Goal: Find contact information: Find contact information

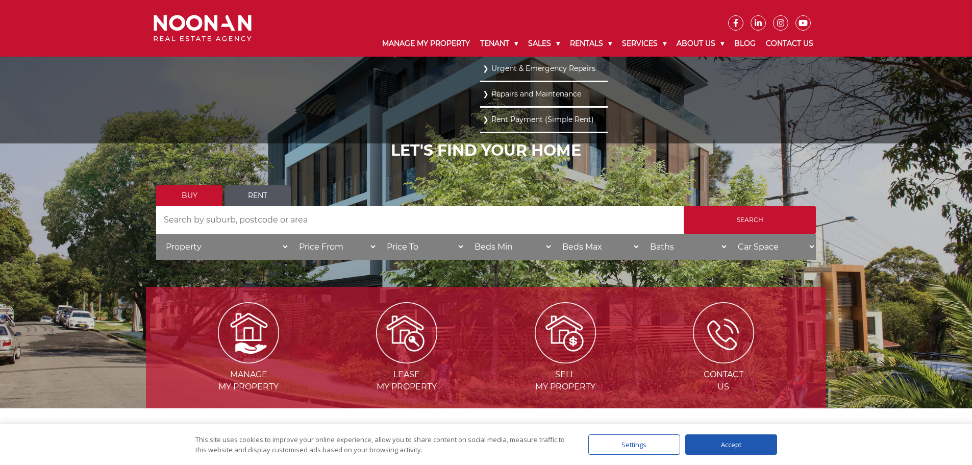
click at [523, 93] on link "Repairs and Maintenance" at bounding box center [544, 94] width 122 height 14
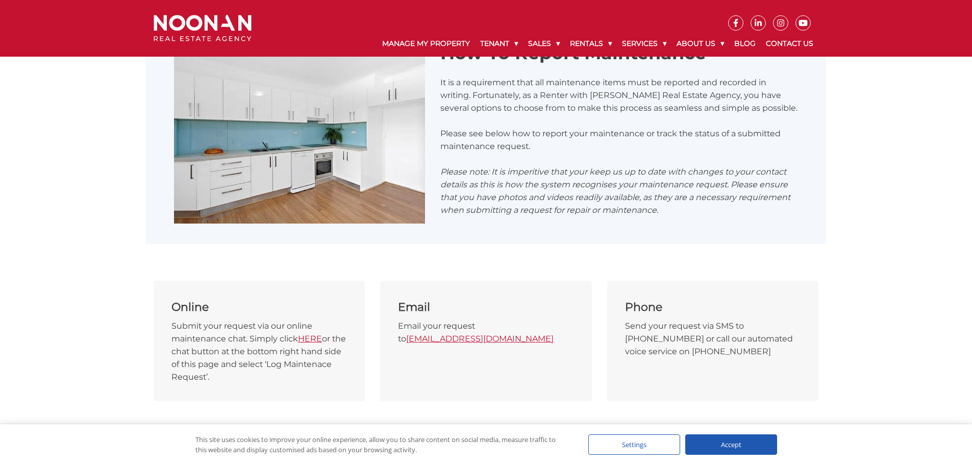
scroll to position [255, 0]
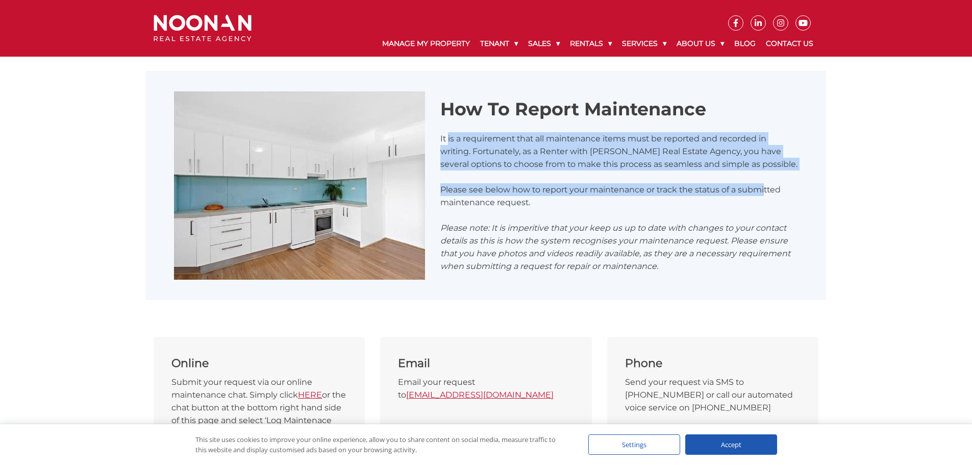
drag, startPoint x: 449, startPoint y: 140, endPoint x: 764, endPoint y: 172, distance: 317.5
click at [765, 172] on div "How To Report Maintenance It is a requirement that all maintenance items must b…" at bounding box center [619, 185] width 373 height 174
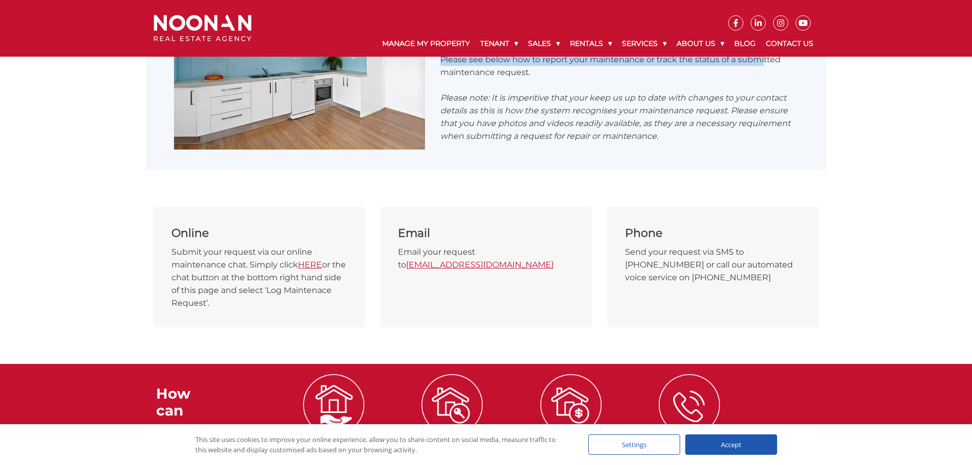
scroll to position [408, 0]
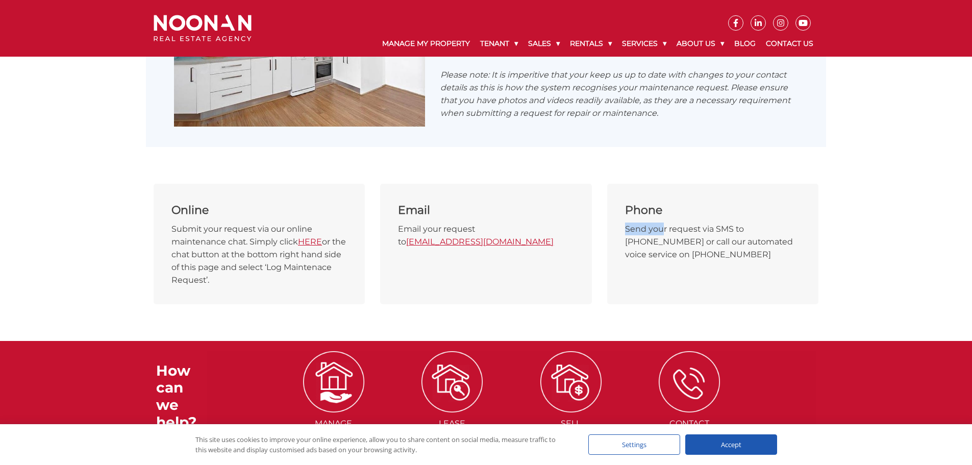
drag, startPoint x: 625, startPoint y: 230, endPoint x: 663, endPoint y: 223, distance: 38.3
click at [663, 223] on p "Send your request via SMS to [PHONE_NUMBER] or call our automated voice service…" at bounding box center [713, 241] width 176 height 38
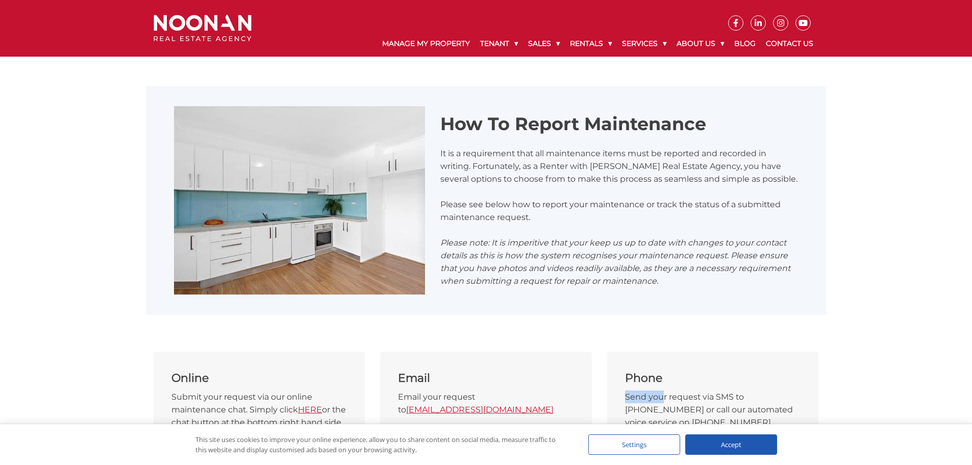
scroll to position [293, 0]
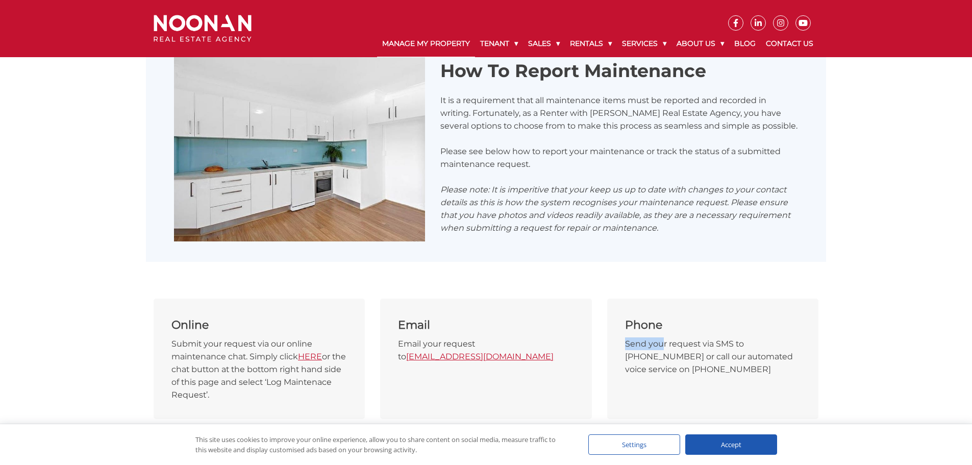
click at [419, 42] on link "Manage My Property" at bounding box center [426, 44] width 98 height 27
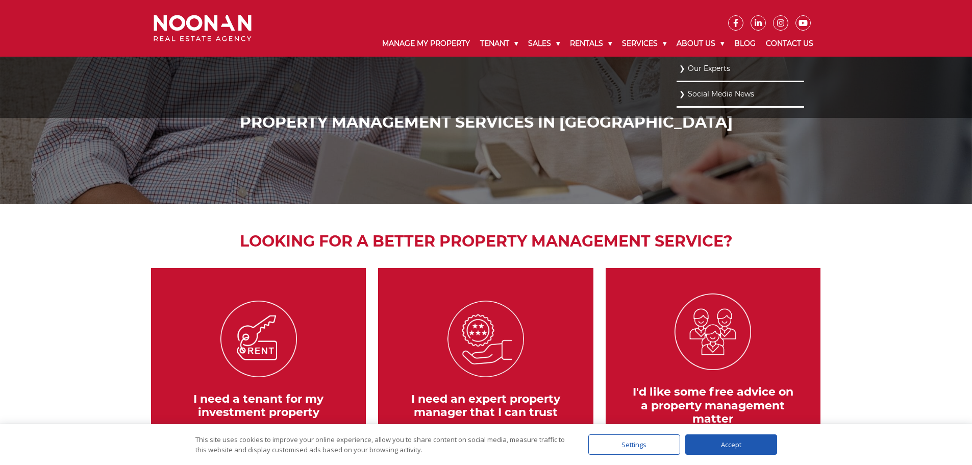
click at [708, 66] on link "Our Experts" at bounding box center [740, 69] width 122 height 14
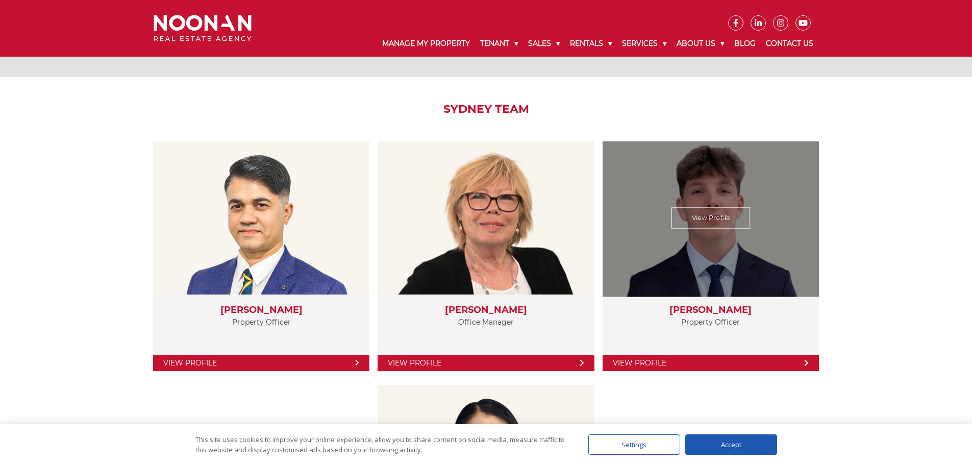
scroll to position [1749, 0]
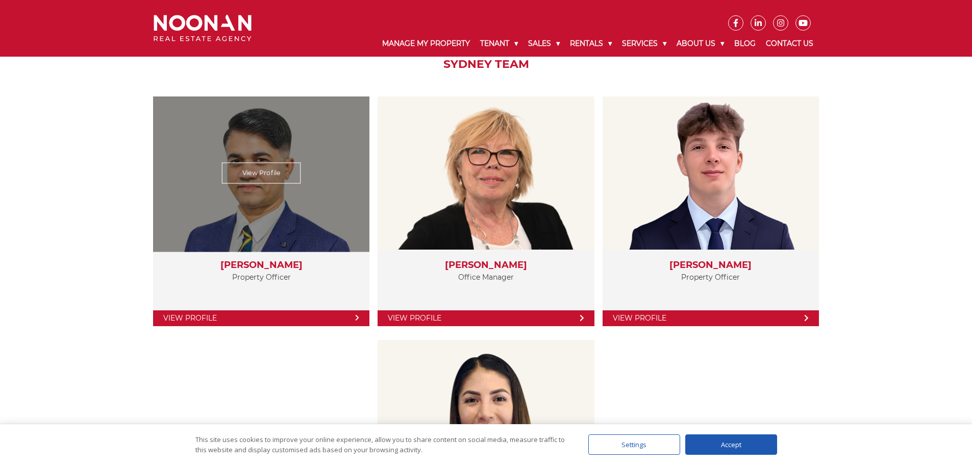
click at [267, 215] on div "View Profile" at bounding box center [261, 173] width 223 height 158
click at [276, 176] on link "View Profile" at bounding box center [261, 172] width 79 height 21
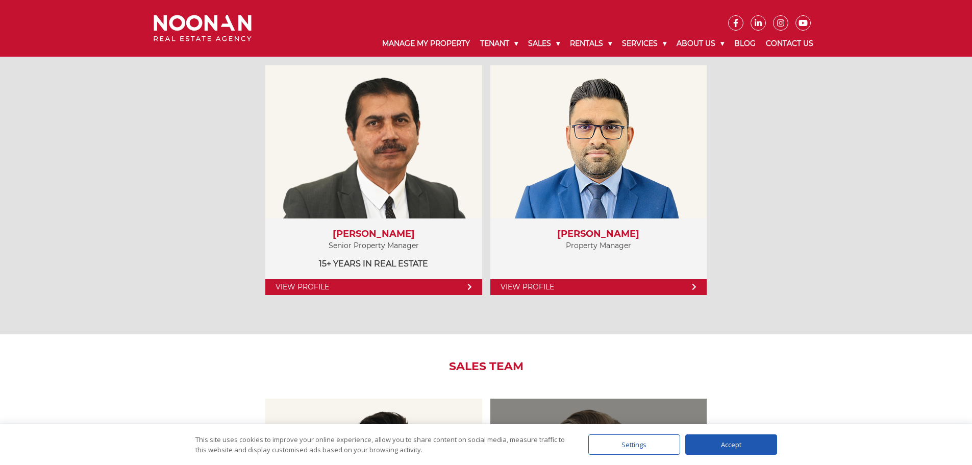
scroll to position [780, 0]
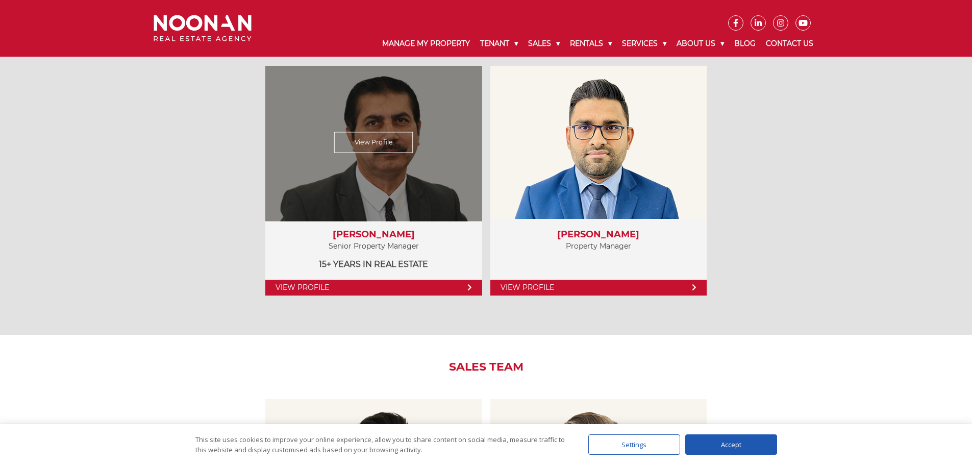
click at [466, 287] on link "View Profile" at bounding box center [373, 288] width 216 height 16
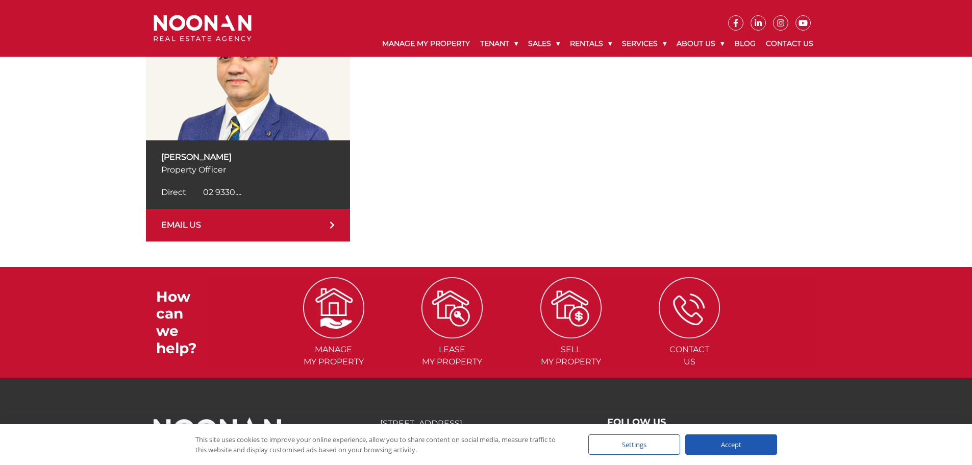
scroll to position [255, 0]
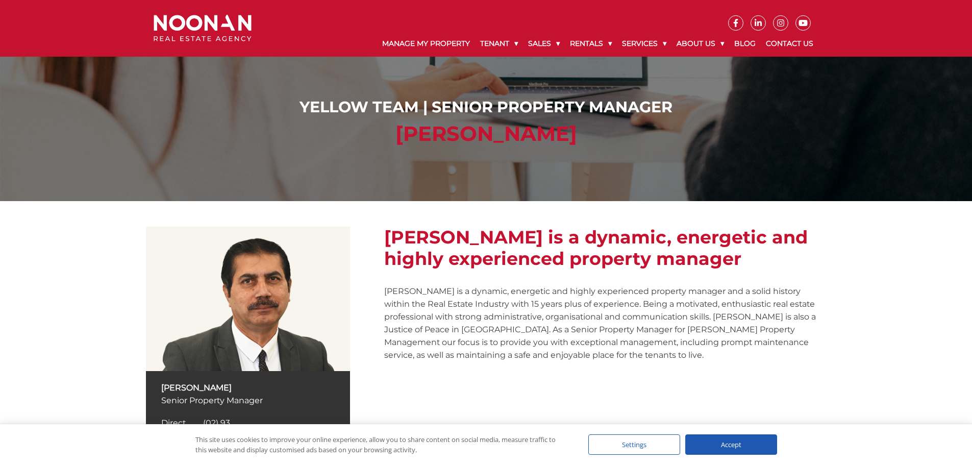
scroll to position [255, 0]
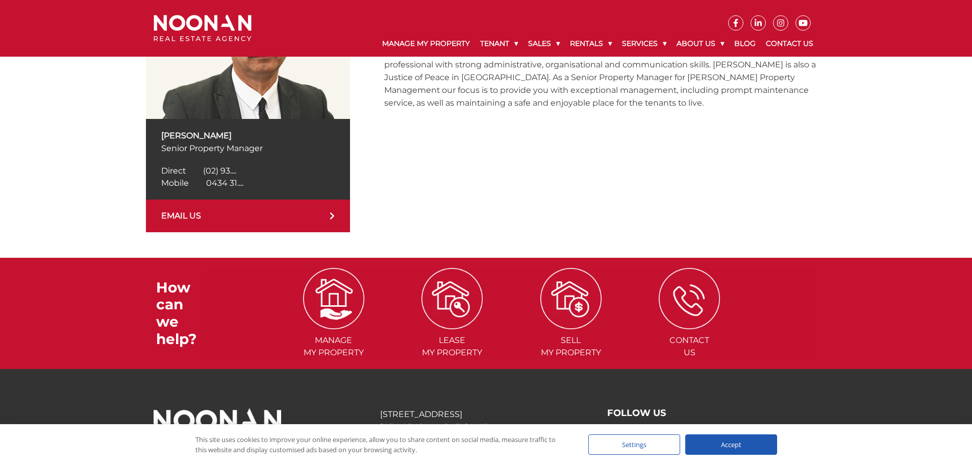
click at [297, 218] on link "EMAIL US" at bounding box center [248, 216] width 204 height 33
